Goal: Navigation & Orientation: Find specific page/section

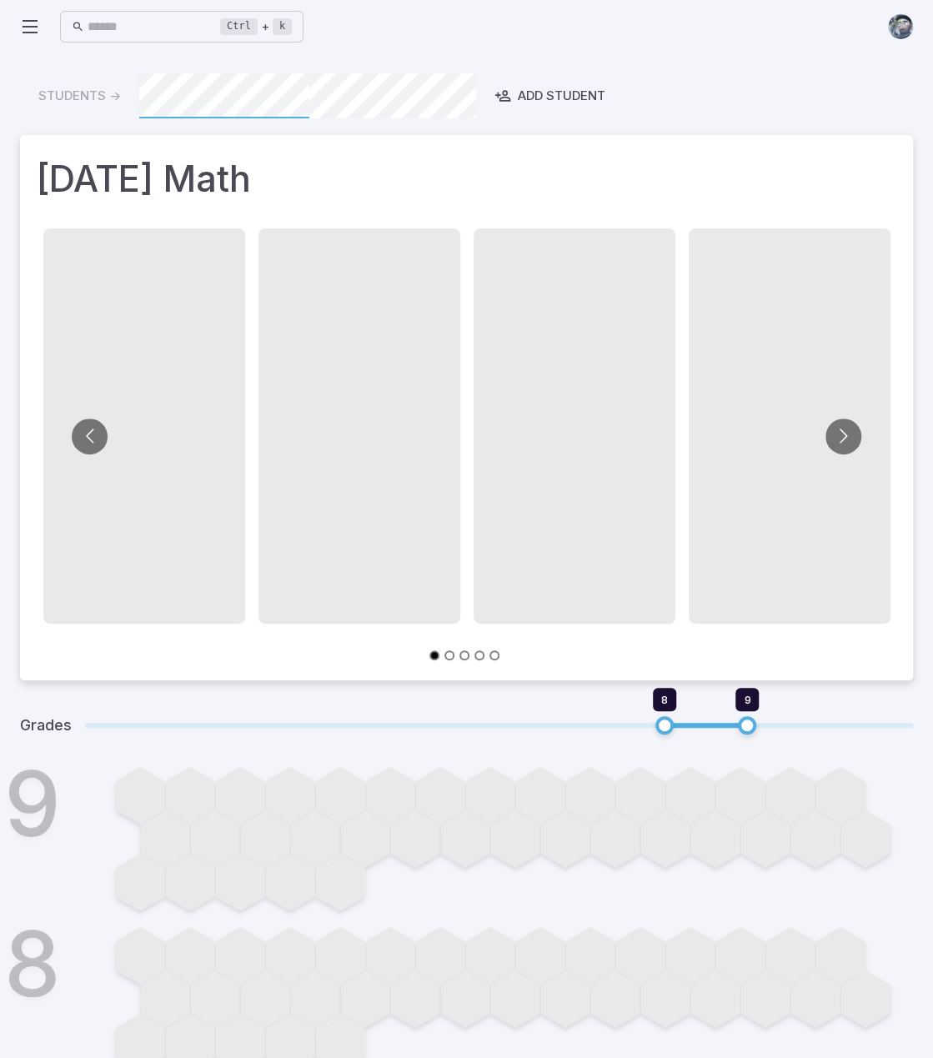
click at [33, 26] on icon at bounding box center [30, 27] width 20 height 20
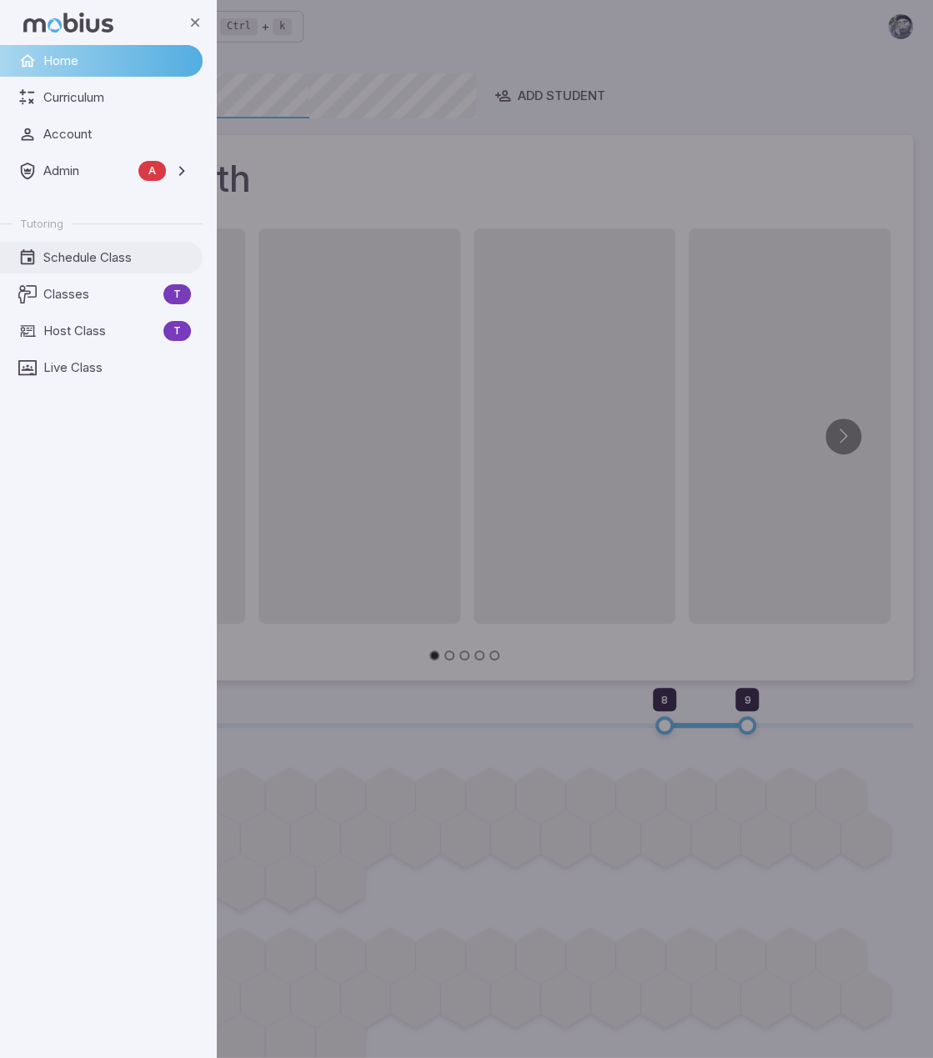
click at [95, 254] on span "Schedule Class" at bounding box center [117, 257] width 148 height 18
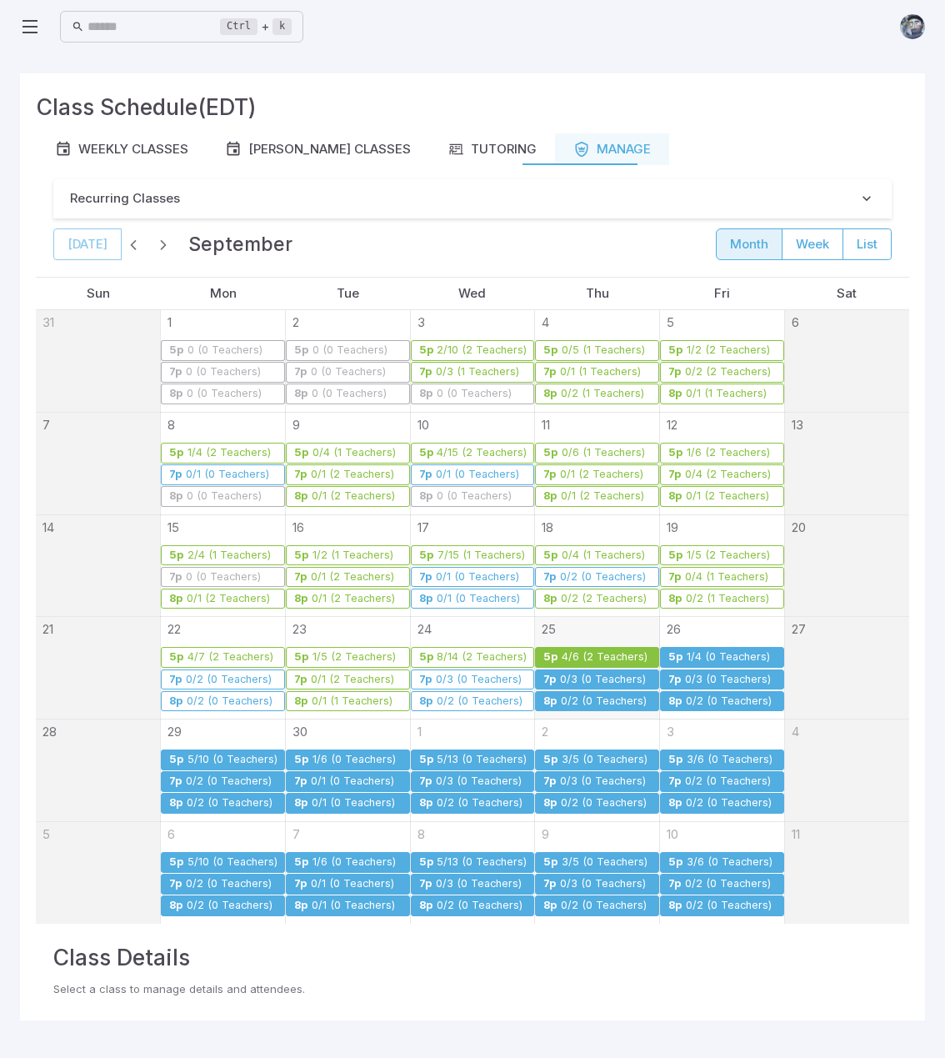
click at [561, 648] on link "5p [DATE] (2 Teachers)" at bounding box center [597, 657] width 124 height 21
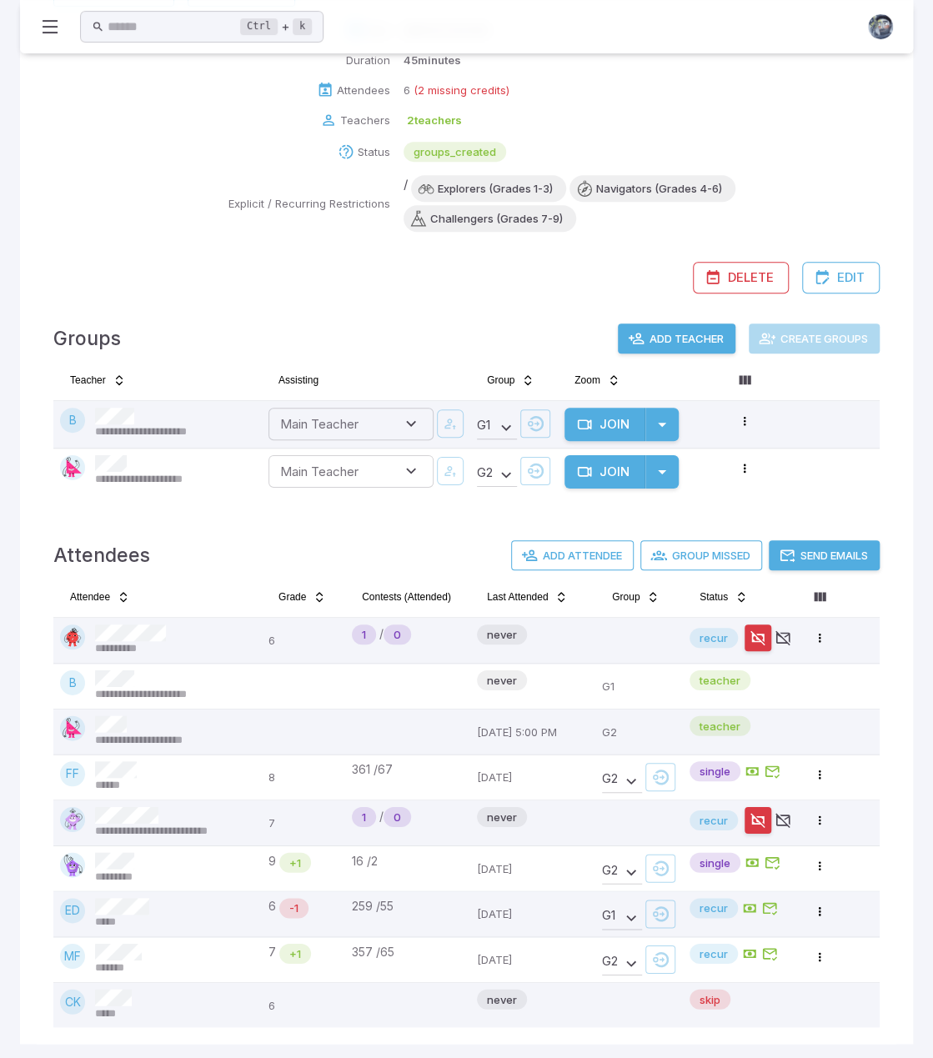
scroll to position [225, 0]
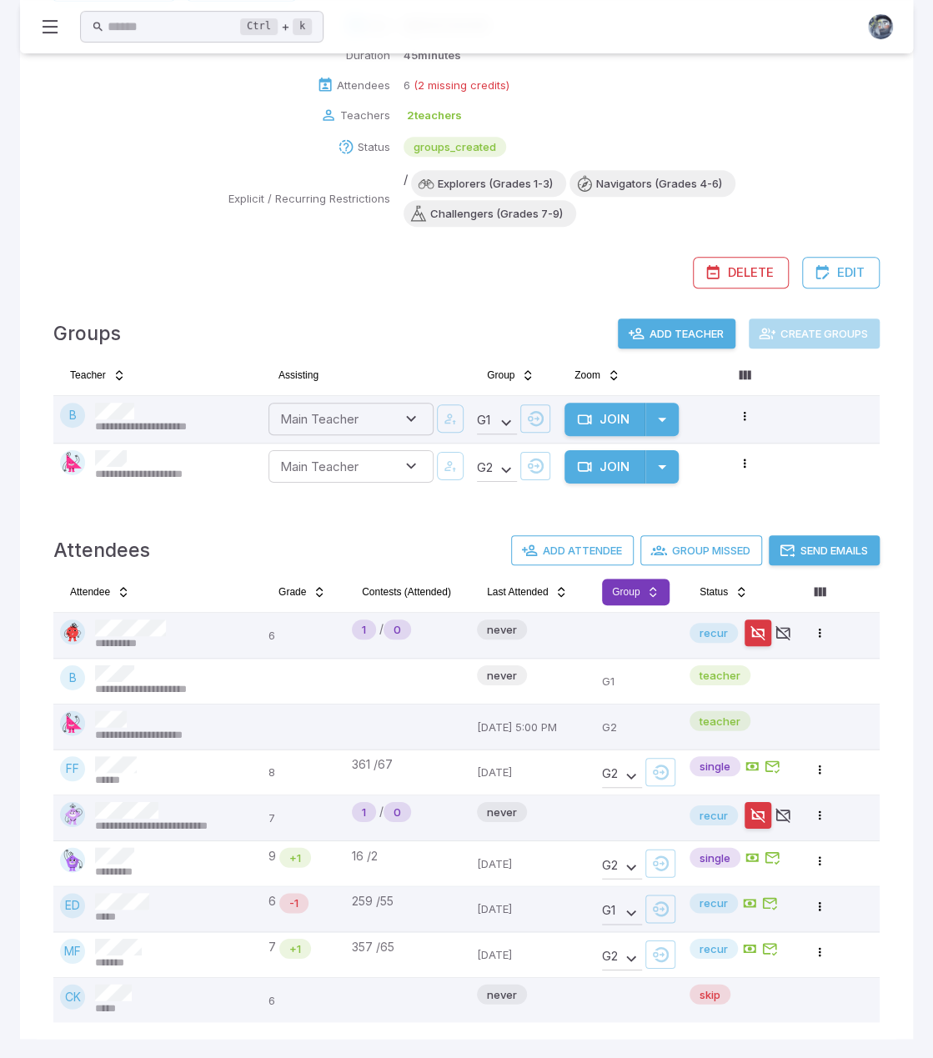
click at [638, 594] on html "**********" at bounding box center [466, 416] width 933 height 1283
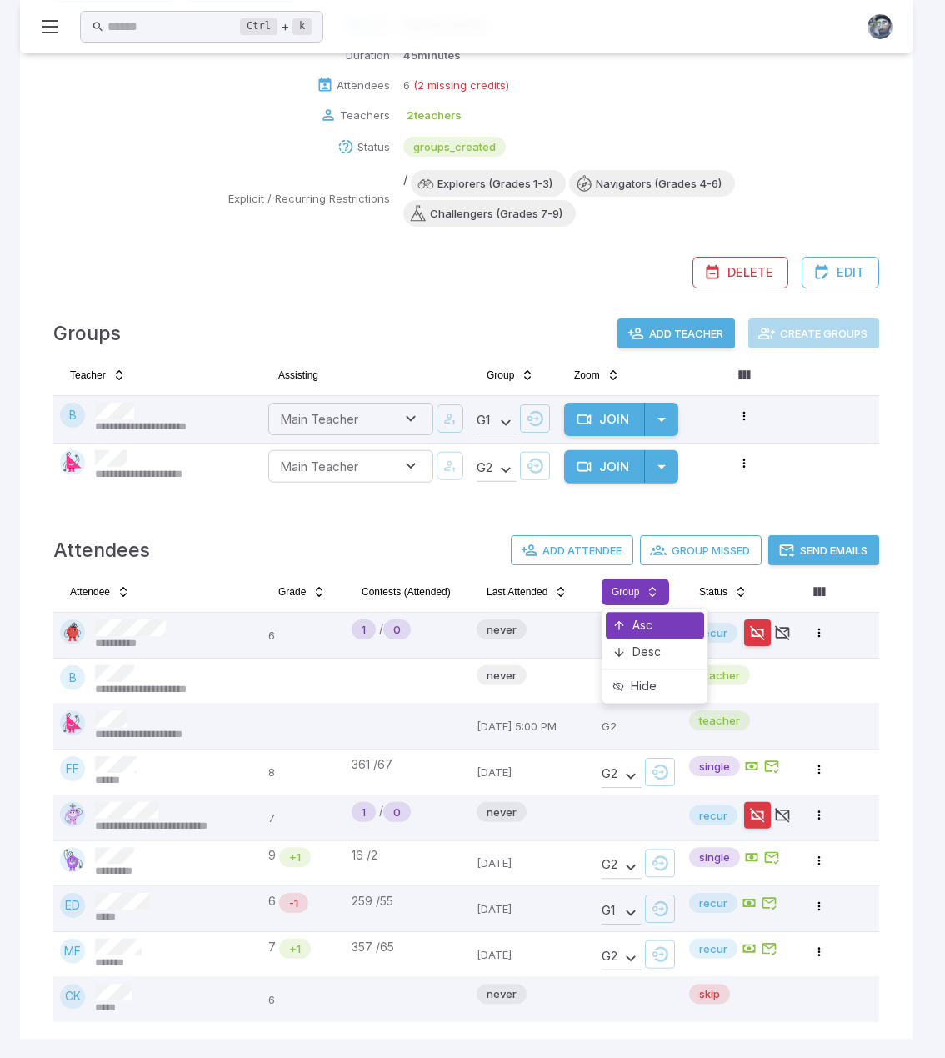
click at [635, 616] on div "Asc" at bounding box center [655, 625] width 98 height 27
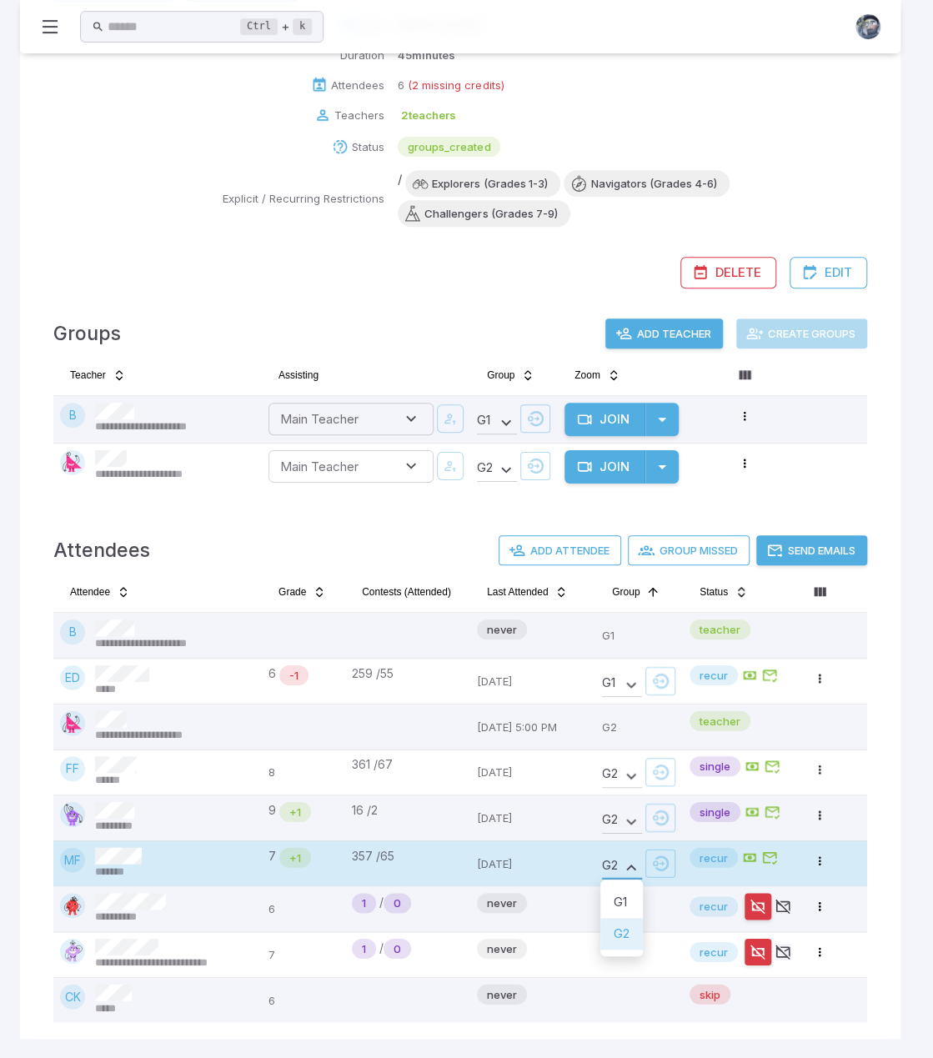
click at [630, 860] on body "**********" at bounding box center [466, 416] width 933 height 1283
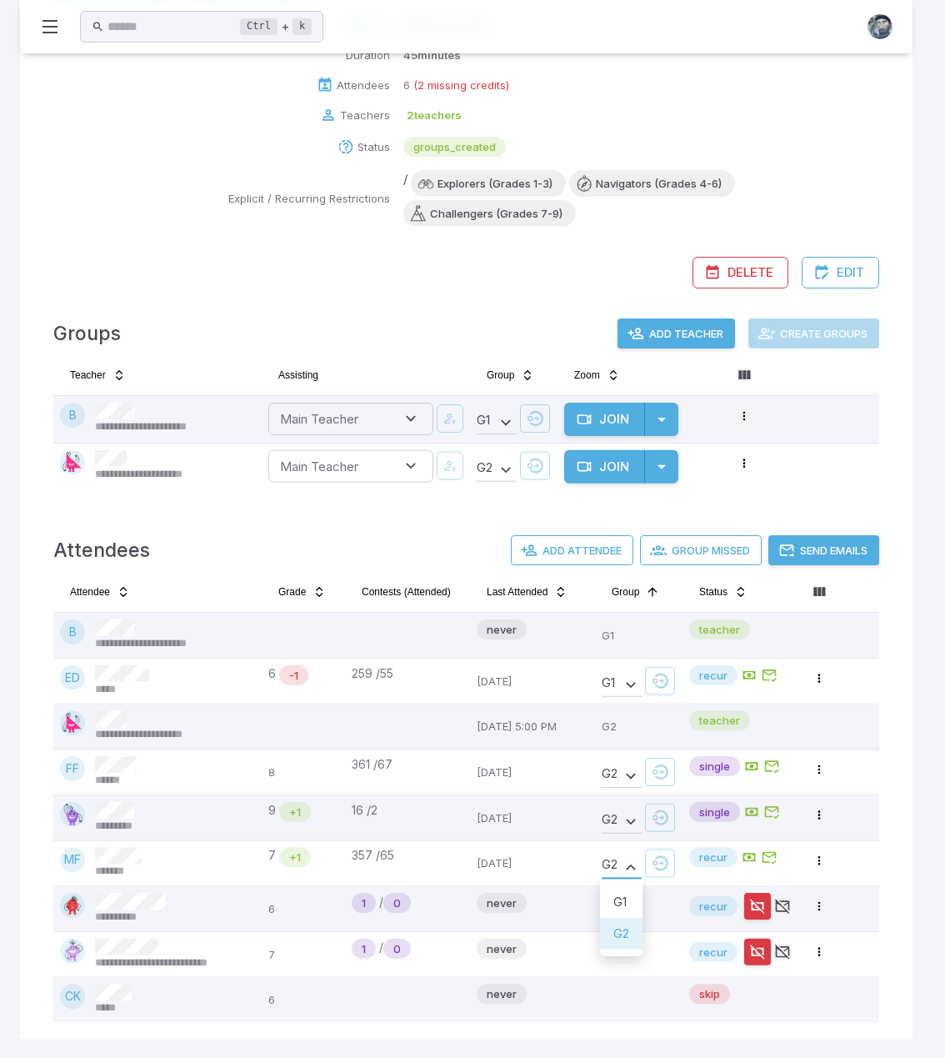
click at [627, 898] on li "G 1" at bounding box center [621, 902] width 43 height 32
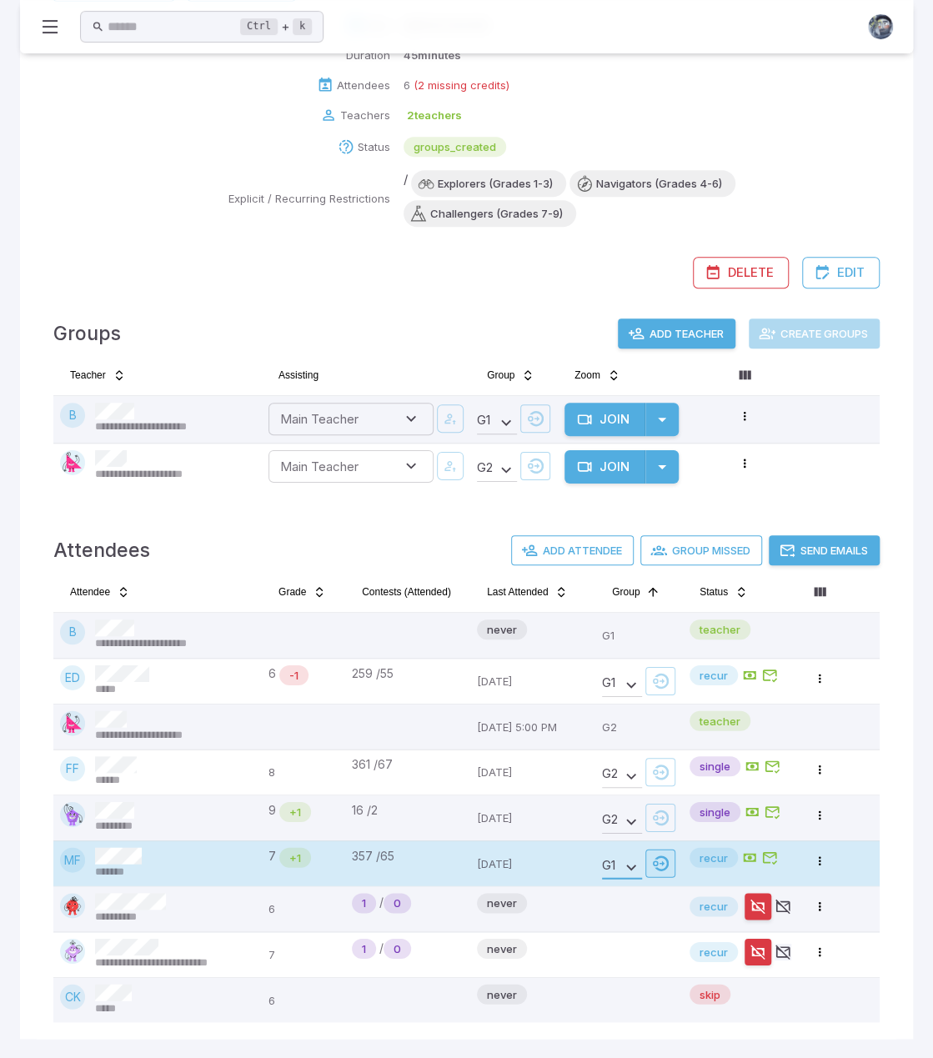
click at [658, 856] on icon "button" at bounding box center [660, 862] width 17 height 17
type input "**********"
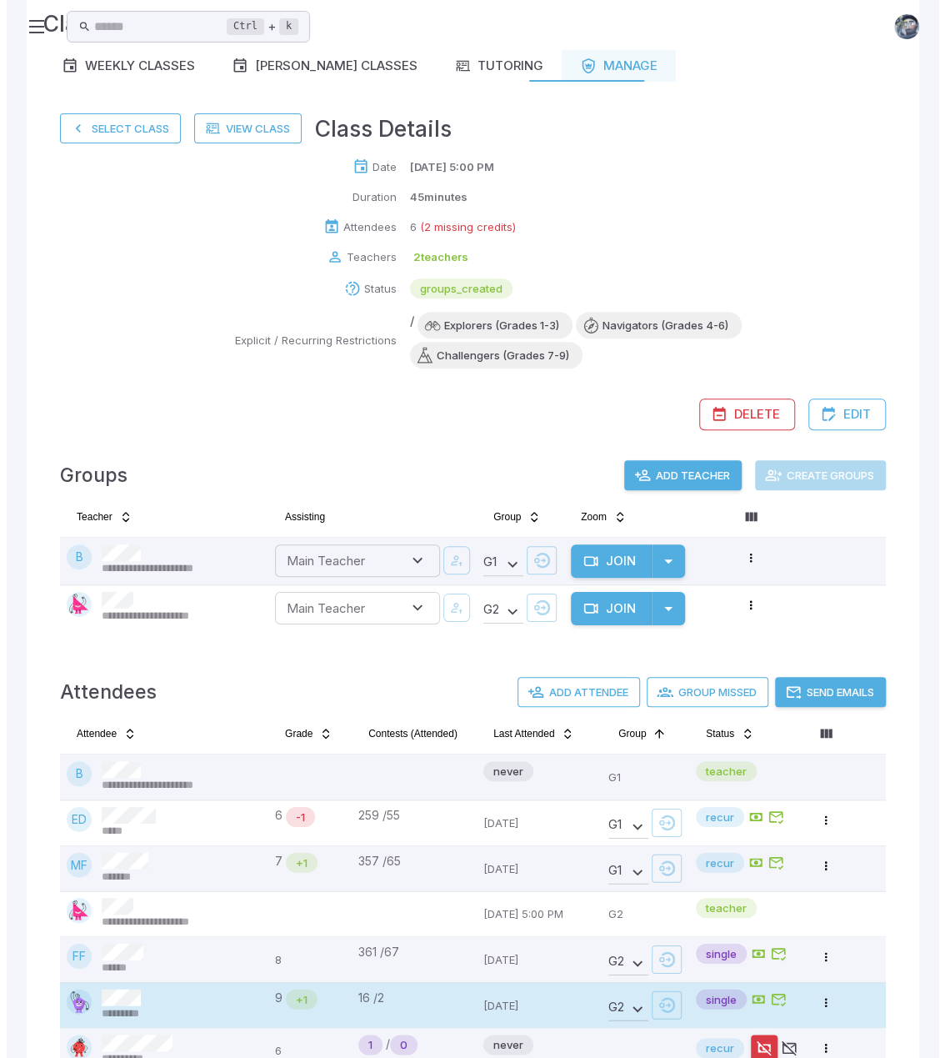
scroll to position [0, 0]
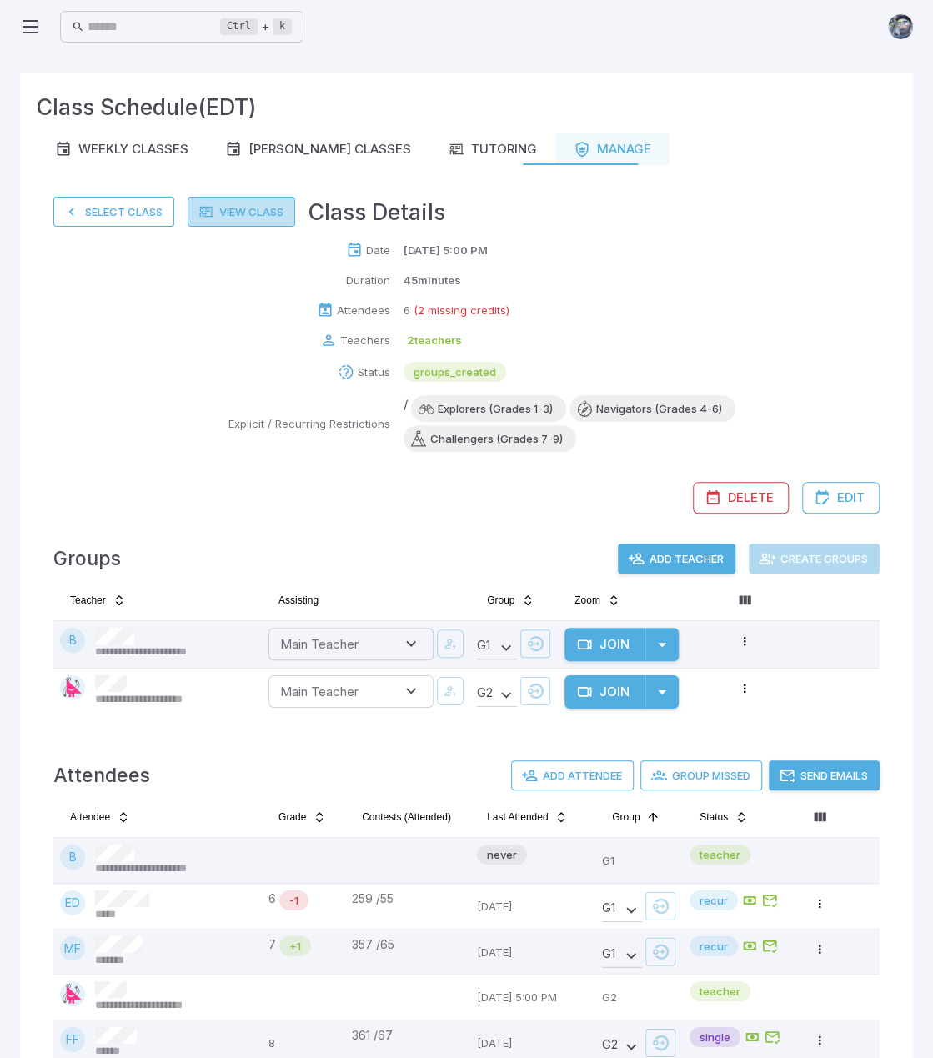
click at [265, 209] on link "View Class" at bounding box center [242, 212] width 108 height 30
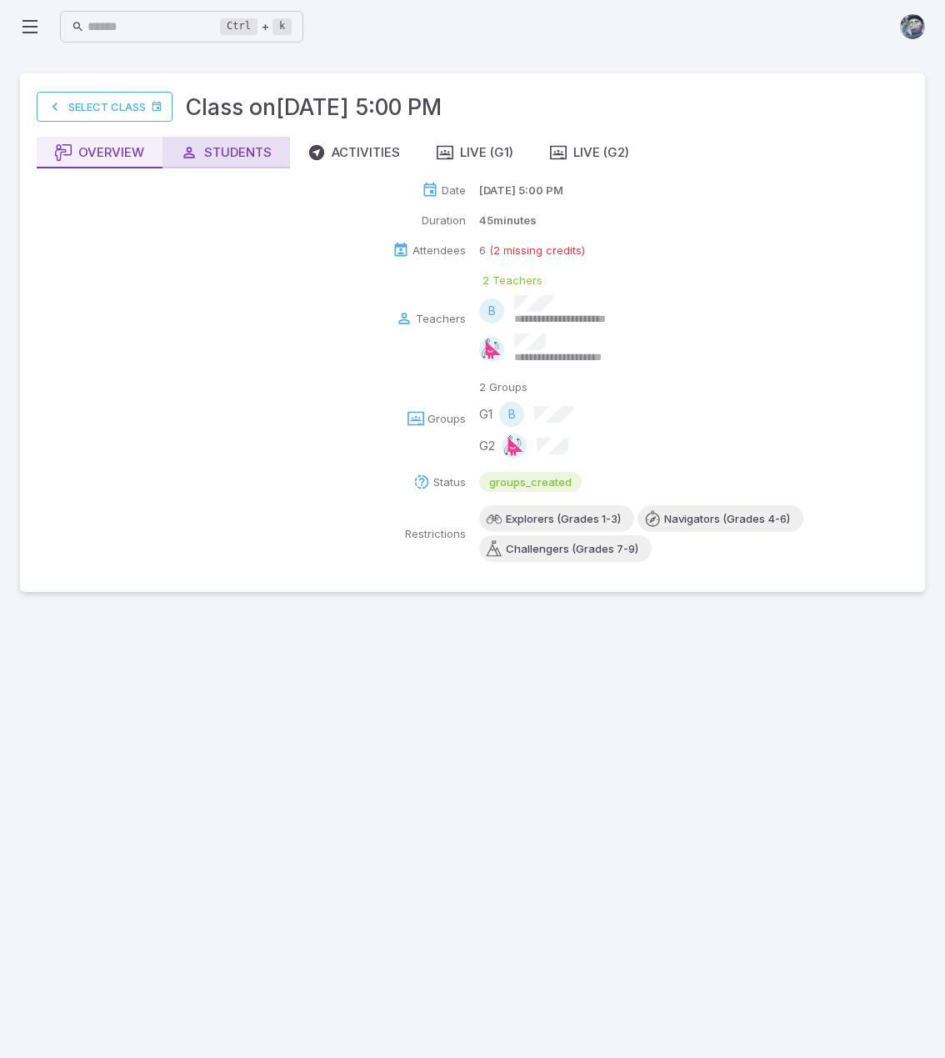
click at [248, 153] on div "Students" at bounding box center [226, 152] width 91 height 18
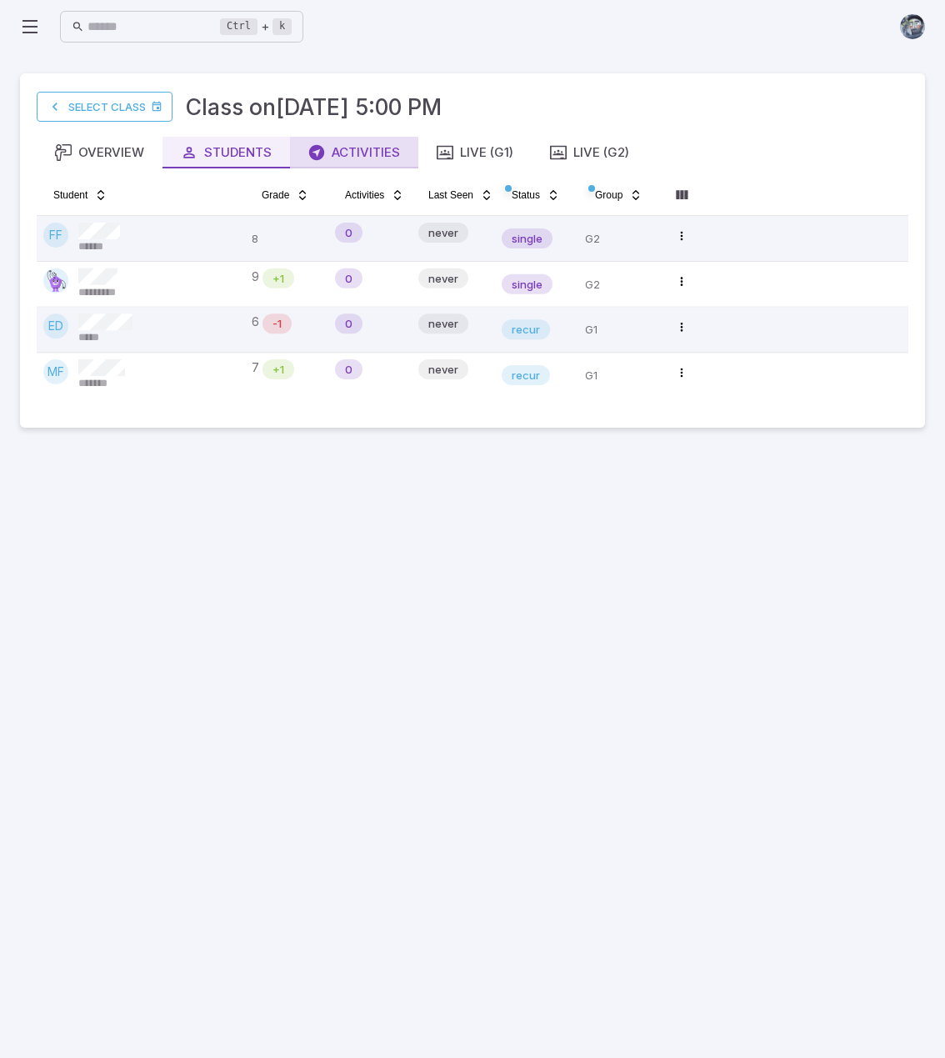
click at [328, 148] on div "Activities" at bounding box center [354, 152] width 92 height 18
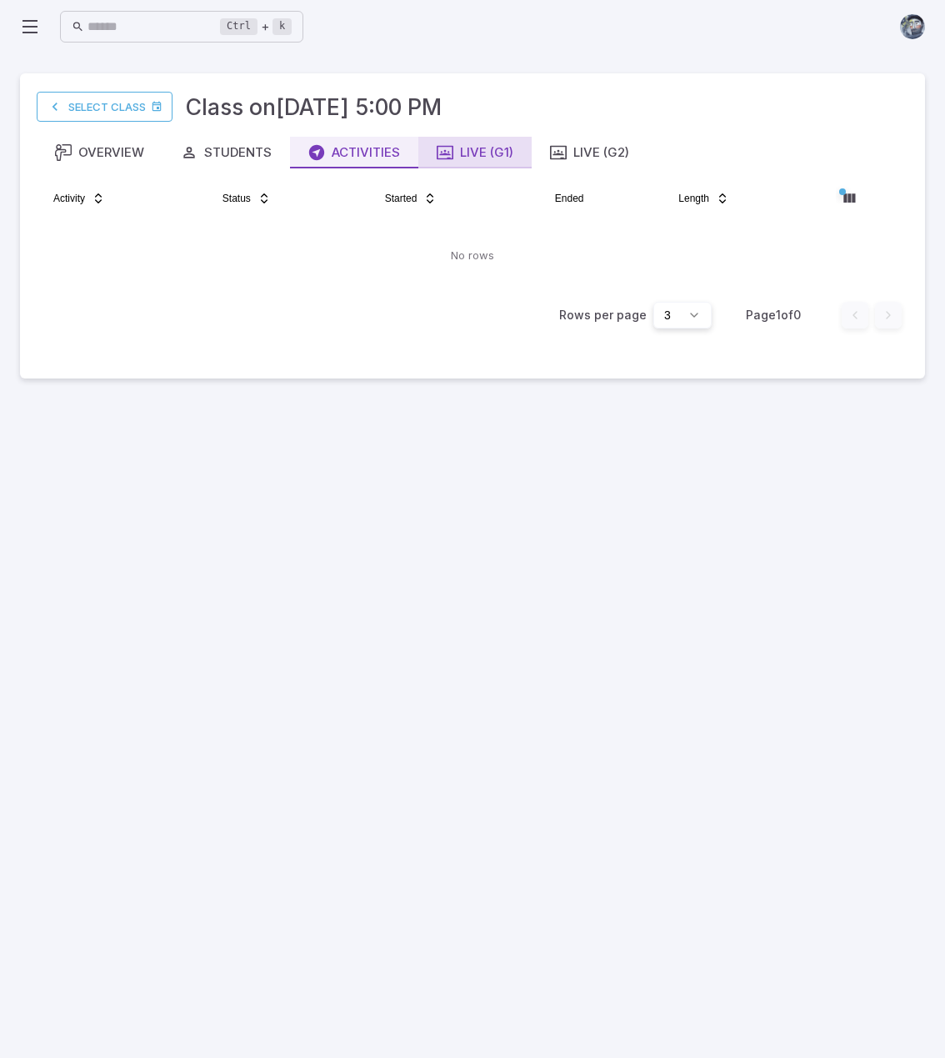
click at [471, 155] on div "Live (G1)" at bounding box center [475, 152] width 77 height 18
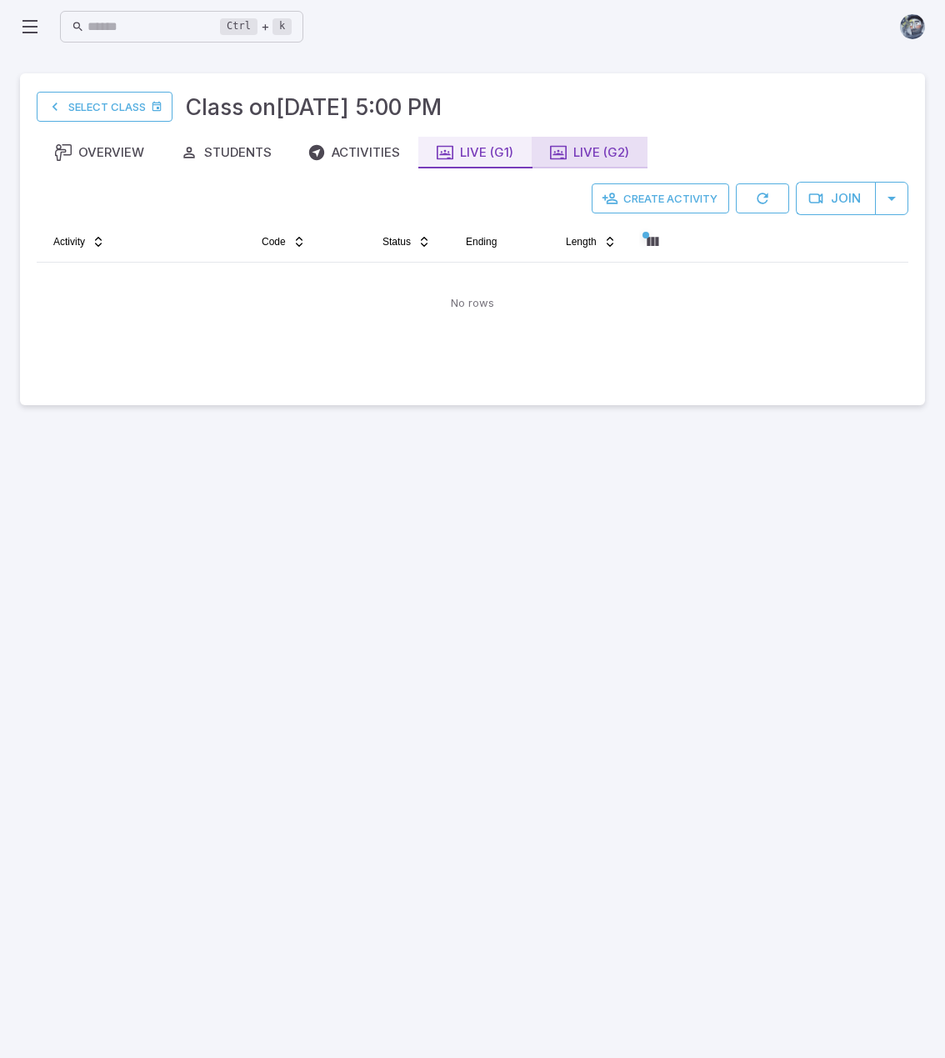
click at [590, 155] on div "Live (G2)" at bounding box center [589, 152] width 79 height 18
drag, startPoint x: 123, startPoint y: 152, endPoint x: 195, endPoint y: 137, distance: 74.0
click at [123, 151] on div "Overview" at bounding box center [99, 152] width 89 height 18
